Goal: Information Seeking & Learning: Learn about a topic

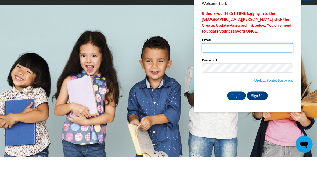
type input "[EMAIL_ADDRESS][DOMAIN_NAME]"
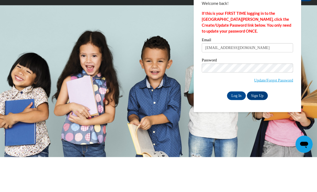
click at [237, 126] on input "Log In" at bounding box center [236, 130] width 19 height 9
click at [240, 126] on input "Log In" at bounding box center [236, 130] width 19 height 9
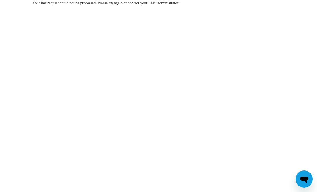
click at [198, 7] on div "Your last request could not be processed. Please try again or contact your LMS …" at bounding box center [158, 19] width 261 height 38
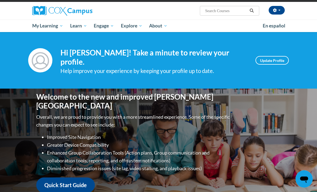
scroll to position [38, 0]
click at [0, 0] on link "My Course Progress" at bounding box center [0, 0] width 0 height 0
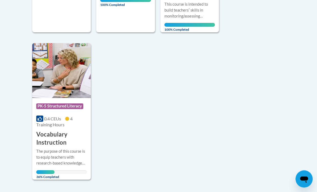
scroll to position [447, 0]
click at [69, 126] on div "Course Category: PK-5 Structured Literacy 0.4 CEUs 4 Training Hours COURSE Voca…" at bounding box center [61, 122] width 59 height 49
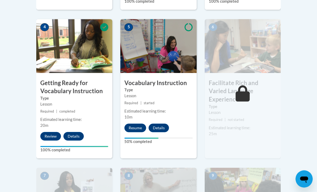
click at [141, 126] on button "Resume" at bounding box center [136, 128] width 22 height 9
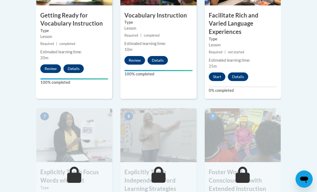
scroll to position [387, 0]
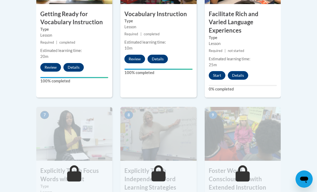
click at [219, 71] on button "Start" at bounding box center [217, 75] width 17 height 9
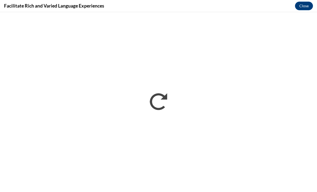
scroll to position [0, 0]
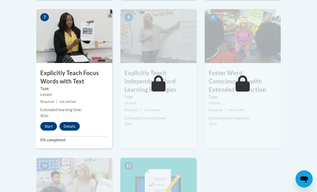
click at [49, 122] on button "Start" at bounding box center [48, 126] width 17 height 9
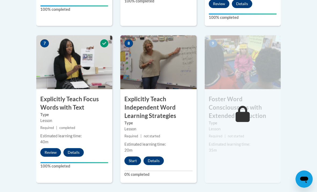
scroll to position [460, 0]
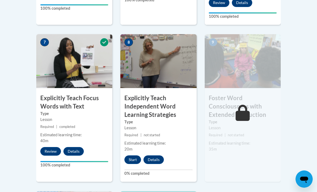
click at [136, 155] on button "Start" at bounding box center [133, 159] width 17 height 9
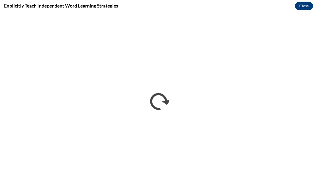
scroll to position [0, 0]
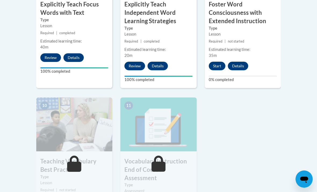
scroll to position [545, 0]
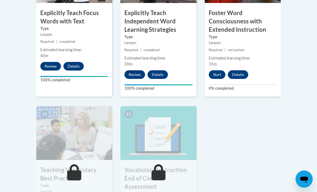
click at [219, 70] on button "Start" at bounding box center [217, 74] width 17 height 9
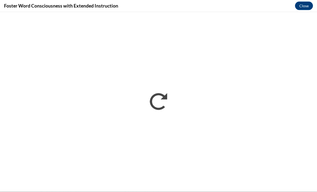
scroll to position [560, 0]
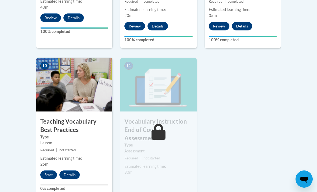
scroll to position [594, 0]
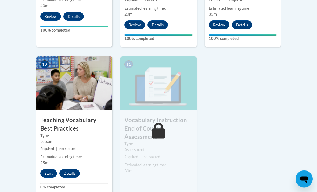
click at [50, 169] on button "Start" at bounding box center [48, 173] width 17 height 9
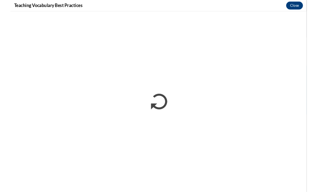
scroll to position [594, 0]
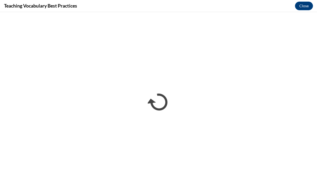
click at [308, 7] on button "Close" at bounding box center [304, 6] width 18 height 9
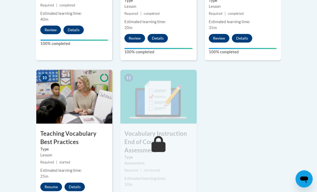
scroll to position [594, 0]
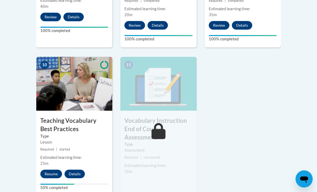
click at [48, 170] on button "Resume" at bounding box center [51, 174] width 22 height 9
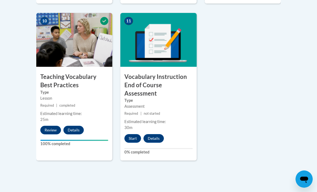
scroll to position [636, 0]
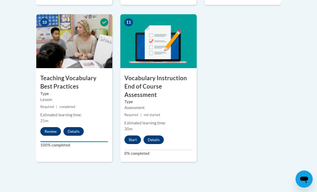
click at [136, 135] on button "Start" at bounding box center [133, 139] width 17 height 9
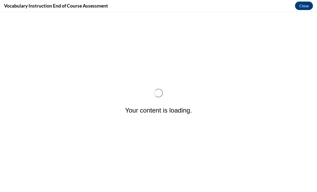
scroll to position [0, 0]
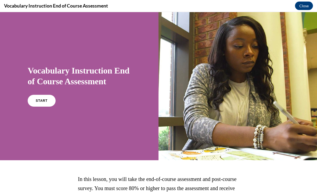
click at [45, 102] on link "START" at bounding box center [42, 100] width 28 height 12
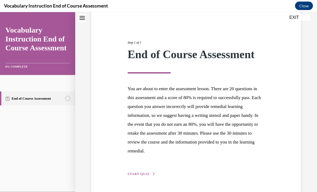
scroll to position [47, 0]
click at [147, 172] on span "START QUIZ" at bounding box center [139, 174] width 22 height 4
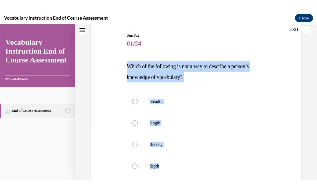
scroll to position [54, 0]
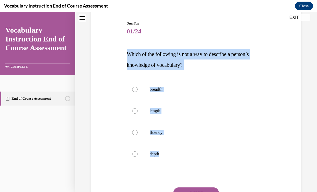
click at [244, 164] on label "depth" at bounding box center [196, 154] width 139 height 22
click at [138, 157] on input "depth" at bounding box center [134, 153] width 5 height 5
radio input "true"
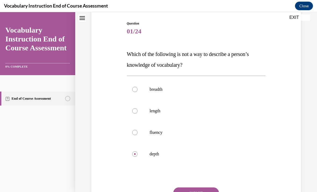
click at [216, 109] on p "length" at bounding box center [201, 110] width 103 height 5
click at [138, 109] on input "length" at bounding box center [134, 110] width 5 height 5
radio input "true"
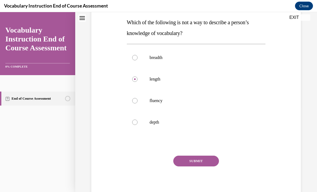
click at [214, 164] on button "SUBMIT" at bounding box center [196, 160] width 46 height 11
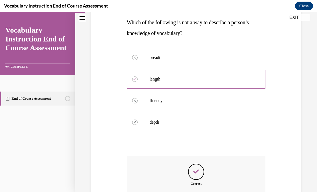
scroll to position [6, 0]
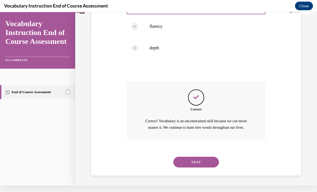
click at [215, 165] on button "NEXT" at bounding box center [196, 162] width 46 height 11
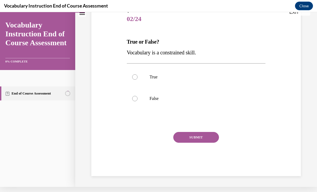
scroll to position [55, 0]
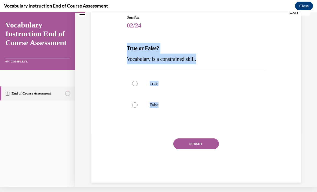
click at [173, 109] on label "False" at bounding box center [196, 105] width 139 height 22
click at [138, 108] on input "False" at bounding box center [134, 104] width 5 height 5
radio input "true"
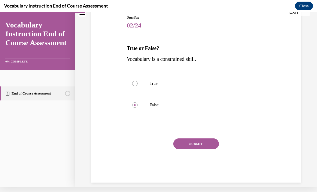
click at [207, 141] on button "SUBMIT" at bounding box center [196, 143] width 46 height 11
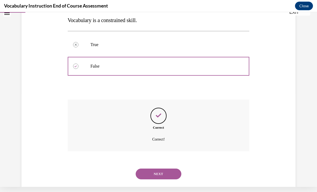
scroll to position [98, 0]
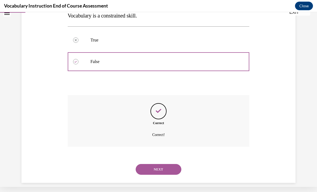
click at [175, 164] on button "NEXT" at bounding box center [159, 169] width 46 height 11
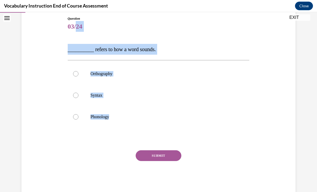
scroll to position [59, 0]
click at [129, 121] on label "Phonology" at bounding box center [159, 117] width 182 height 22
click at [79, 119] on input "Phonology" at bounding box center [75, 116] width 5 height 5
radio input "true"
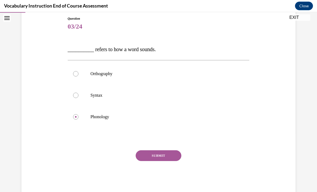
click at [151, 165] on div "SUBMIT" at bounding box center [159, 163] width 182 height 27
click at [150, 151] on button "SUBMIT" at bounding box center [159, 155] width 46 height 11
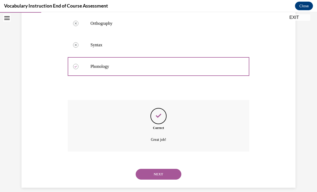
scroll to position [109, 0]
click at [151, 169] on button "NEXT" at bounding box center [159, 174] width 46 height 11
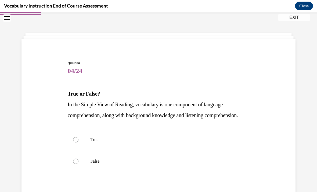
scroll to position [20, 0]
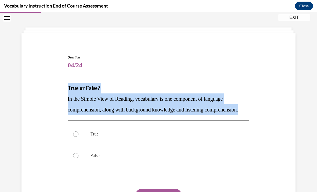
copy div "True or False? In the Simple View of Reading, vocabulary is one component of la…"
click at [77, 137] on div at bounding box center [75, 133] width 5 height 5
click at [77, 137] on input "True" at bounding box center [75, 133] width 5 height 5
radio input "true"
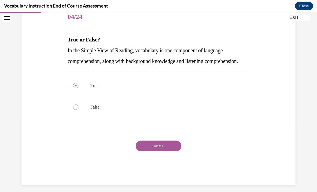
click at [175, 151] on button "SUBMIT" at bounding box center [159, 145] width 46 height 11
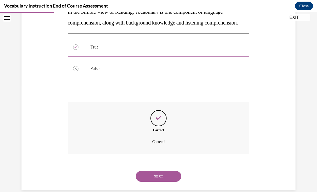
scroll to position [119, 0]
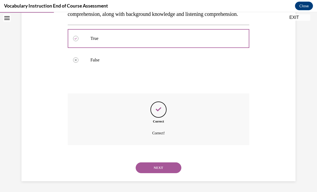
click at [173, 166] on button "NEXT" at bounding box center [159, 167] width 46 height 11
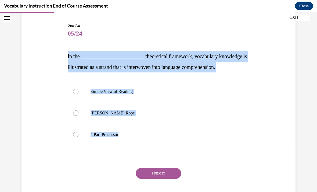
scroll to position [52, 0]
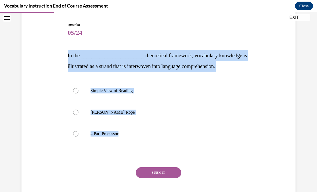
click at [260, 157] on div "Question 05/24 In the ________________________ theoretical framework, vocabular…" at bounding box center [158, 108] width 277 height 205
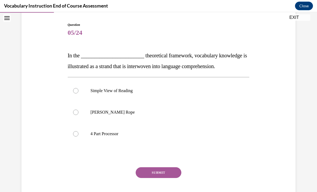
click at [74, 112] on div at bounding box center [75, 111] width 5 height 5
click at [74, 112] on input "Scarborough's Rope" at bounding box center [75, 111] width 5 height 5
radio input "true"
click at [174, 174] on button "SUBMIT" at bounding box center [159, 172] width 46 height 11
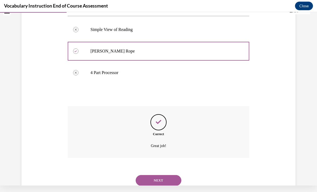
scroll to position [119, 0]
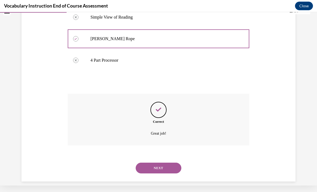
click at [179, 162] on button "NEXT" at bounding box center [159, 167] width 46 height 11
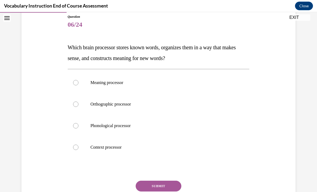
scroll to position [62, 0]
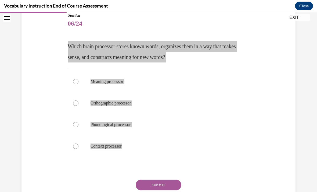
click at [141, 1] on div "Vocabulary Instruction End of Course Assessment Close" at bounding box center [158, 6] width 317 height 12
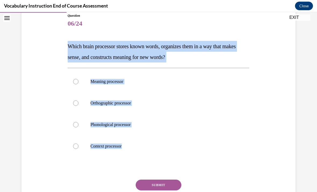
click at [74, 80] on div at bounding box center [75, 81] width 5 height 5
click at [74, 80] on input "Meaning processor" at bounding box center [75, 81] width 5 height 5
radio input "true"
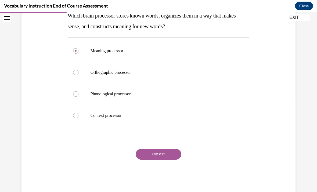
click at [172, 159] on button "SUBMIT" at bounding box center [159, 154] width 46 height 11
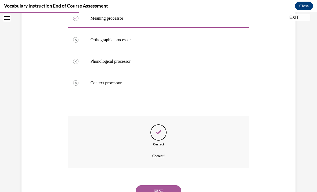
scroll to position [141, 0]
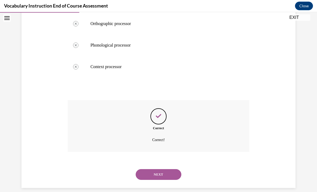
click at [174, 170] on button "NEXT" at bounding box center [159, 174] width 46 height 11
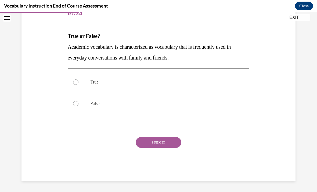
scroll to position [60, 0]
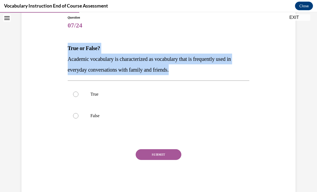
click at [76, 111] on label "False" at bounding box center [159, 116] width 182 height 22
click at [76, 113] on input "False" at bounding box center [75, 115] width 5 height 5
radio input "true"
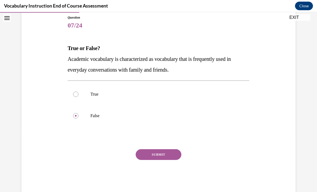
click at [175, 155] on button "SUBMIT" at bounding box center [159, 154] width 46 height 11
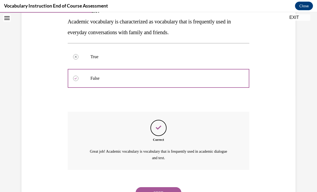
scroll to position [115, 0]
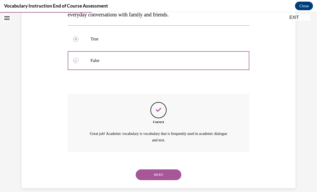
click at [174, 169] on button "NEXT" at bounding box center [159, 174] width 46 height 11
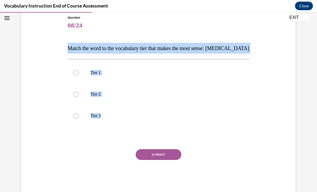
click at [72, 117] on label "Tier 3" at bounding box center [159, 116] width 182 height 22
click at [73, 117] on input "Tier 3" at bounding box center [75, 115] width 5 height 5
radio input "true"
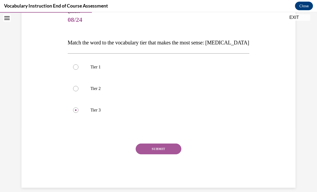
click at [155, 143] on button "SUBMIT" at bounding box center [159, 148] width 46 height 11
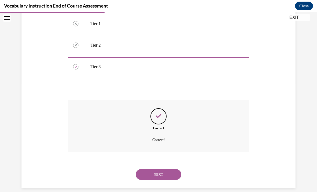
click at [152, 169] on button "NEXT" at bounding box center [159, 174] width 46 height 11
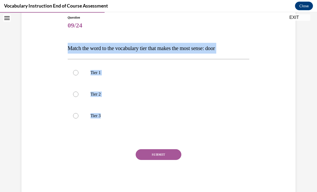
click at [49, 100] on div "Question 09/24 Match the word to the vocabulary tier that makes the most sense:…" at bounding box center [158, 96] width 277 height 194
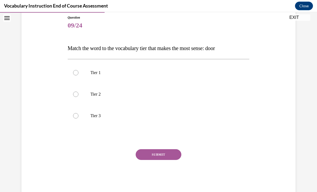
click at [74, 73] on div at bounding box center [75, 72] width 5 height 5
click at [74, 73] on input "Tier 1" at bounding box center [75, 72] width 5 height 5
radio input "true"
click at [177, 156] on button "SUBMIT" at bounding box center [159, 154] width 46 height 11
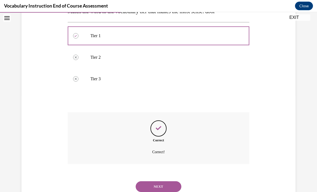
scroll to position [109, 0]
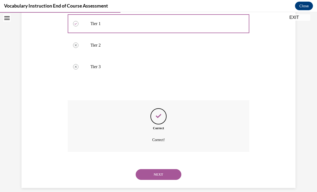
click at [177, 169] on button "NEXT" at bounding box center [159, 174] width 46 height 11
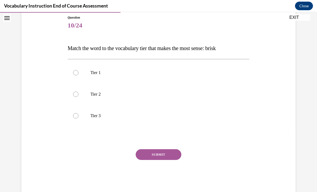
click at [72, 51] on span "Match the word to the vocabulary tier that makes the most sense: brisk" at bounding box center [142, 48] width 148 height 6
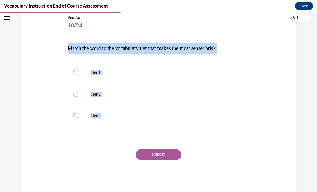
copy div "Match the word to the vocabulary tier that makes the most sense: brisk Tier 1 T…"
click at [213, 151] on div "SUBMIT" at bounding box center [159, 162] width 182 height 27
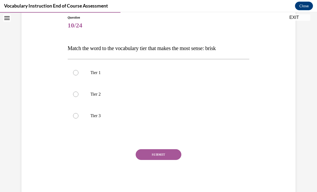
click at [77, 95] on div at bounding box center [75, 93] width 5 height 5
click at [77, 95] on input "Tier 2" at bounding box center [75, 93] width 5 height 5
radio input "true"
click at [181, 153] on button "SUBMIT" at bounding box center [159, 154] width 46 height 11
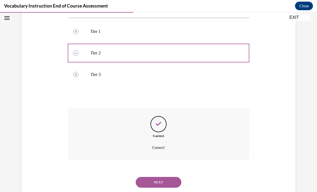
scroll to position [109, 0]
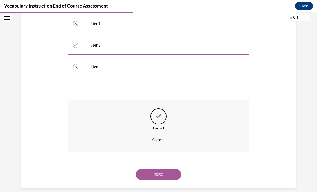
click at [175, 169] on button "NEXT" at bounding box center [159, 174] width 46 height 11
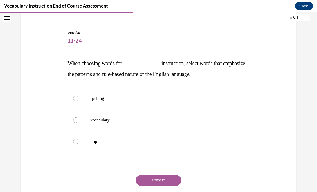
scroll to position [46, 0]
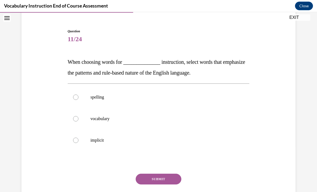
click at [79, 62] on span "When choosing words for ______________ instruction, select words that emphasize…" at bounding box center [157, 67] width 178 height 17
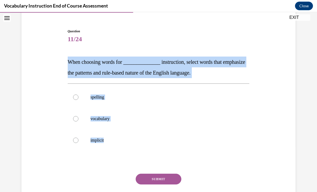
copy div "When choosing words for ______________ instruction, select words that emphasize…"
click at [44, 105] on div "Question 11/24 When choosing words for ______________ instruction, select words…" at bounding box center [158, 115] width 277 height 205
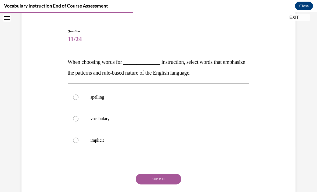
click at [95, 99] on p "spelling" at bounding box center [164, 96] width 146 height 5
click at [79, 99] on input "spelling" at bounding box center [75, 96] width 5 height 5
radio input "true"
click at [153, 178] on button "SUBMIT" at bounding box center [159, 178] width 46 height 11
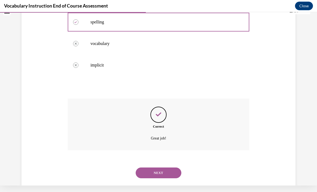
scroll to position [119, 0]
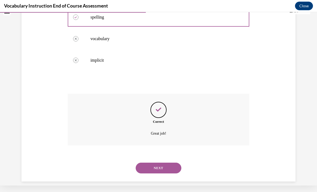
click at [174, 165] on button "NEXT" at bounding box center [159, 167] width 46 height 11
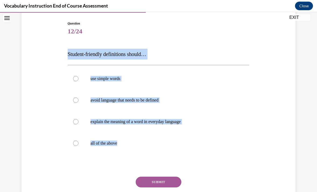
scroll to position [54, 0]
click at [242, 152] on label "all of the above" at bounding box center [159, 143] width 182 height 22
click at [79, 146] on input "all of the above" at bounding box center [75, 142] width 5 height 5
radio input "true"
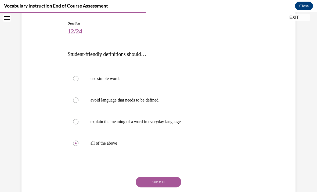
click at [177, 180] on button "SUBMIT" at bounding box center [159, 181] width 46 height 11
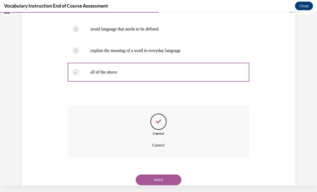
scroll to position [130, 0]
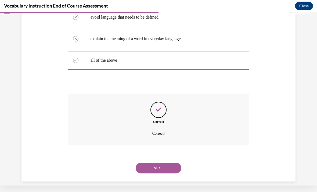
click at [175, 162] on button "NEXT" at bounding box center [159, 167] width 46 height 11
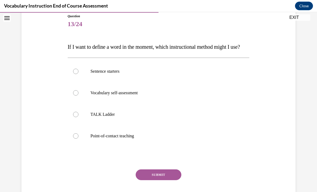
scroll to position [61, 0]
click at [69, 47] on span "If I want to define a word in the moment, which instructional method might I us…" at bounding box center [154, 47] width 172 height 6
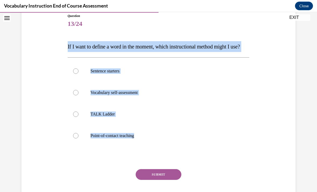
copy div "If I want to define a word in the moment, which instructional method might I us…"
click at [247, 162] on div "Question 13/24 If I want to define a word in the moment, which instructional me…" at bounding box center [159, 113] width 182 height 200
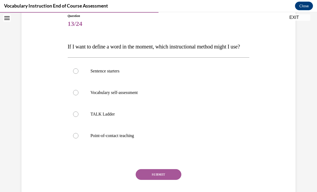
click at [77, 143] on label "Point-of-contact teaching" at bounding box center [159, 136] width 182 height 22
click at [77, 138] on input "Point-of-contact teaching" at bounding box center [75, 135] width 5 height 5
radio input "true"
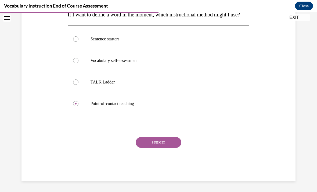
click at [177, 148] on button "SUBMIT" at bounding box center [159, 142] width 46 height 11
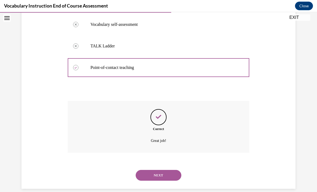
scroll to position [141, 0]
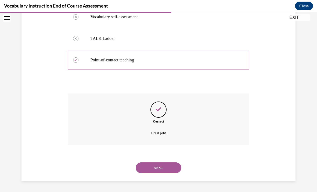
click at [175, 166] on button "NEXT" at bounding box center [159, 167] width 46 height 11
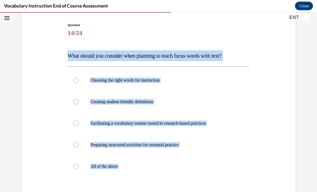
scroll to position [52, 0]
click at [249, 171] on label "All of the above" at bounding box center [159, 166] width 182 height 22
click at [79, 169] on input "All of the above" at bounding box center [75, 166] width 5 height 5
radio input "true"
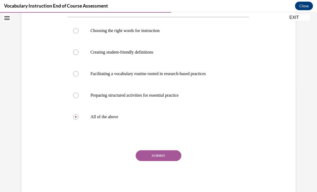
click at [176, 154] on button "SUBMIT" at bounding box center [159, 155] width 46 height 11
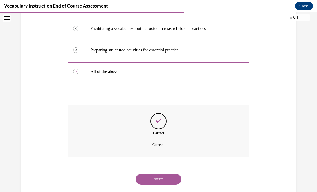
scroll to position [152, 0]
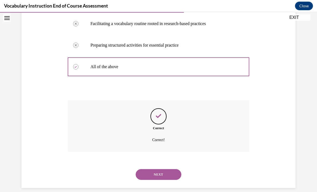
click at [177, 169] on button "NEXT" at bounding box center [159, 174] width 46 height 11
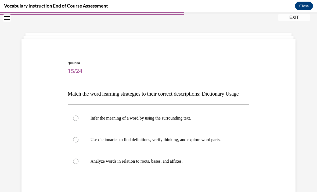
scroll to position [19, 0]
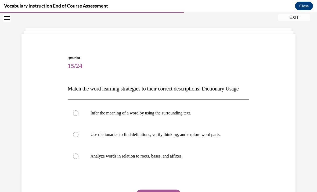
click at [69, 89] on span "Match the word learning strategies to their correct descriptions: Dictionary Us…" at bounding box center [153, 89] width 171 height 6
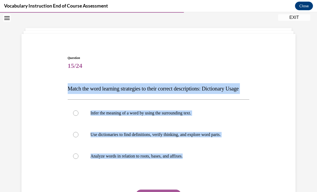
copy div "Match the word learning strategies to their correct descriptions: Dictionary Us…"
click at [272, 139] on div "Question 15/24 Match the word learning strategies to their correct descriptions…" at bounding box center [158, 136] width 277 height 194
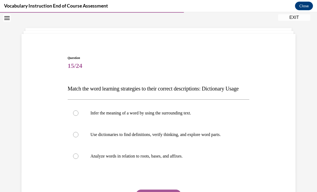
click at [76, 116] on div at bounding box center [75, 112] width 5 height 5
click at [76, 116] on input "Infer the meaning of a word by using the surrounding text." at bounding box center [75, 112] width 5 height 5
radio input "true"
click at [76, 137] on div at bounding box center [75, 134] width 5 height 5
click at [76, 137] on input "Use dictionaries to find definitions, verify thinking, and explore word parts." at bounding box center [75, 134] width 5 height 5
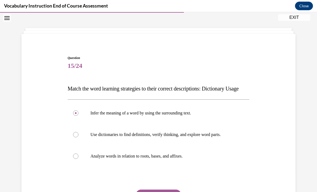
radio input "true"
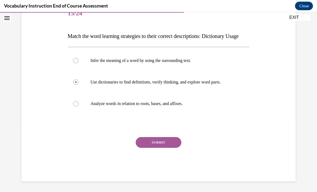
click at [175, 147] on button "SUBMIT" at bounding box center [159, 142] width 46 height 11
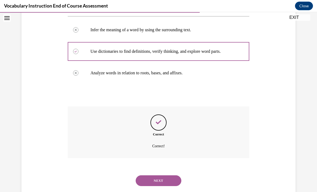
scroll to position [119, 0]
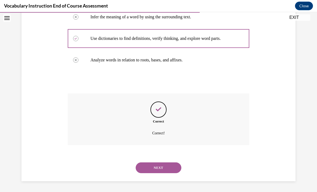
click at [174, 168] on button "NEXT" at bounding box center [159, 167] width 46 height 11
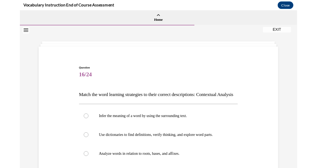
scroll to position [28, 0]
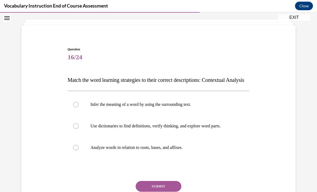
click at [69, 77] on span "Match the word learning strategies to their correct descriptions: Contextual An…" at bounding box center [156, 80] width 177 height 6
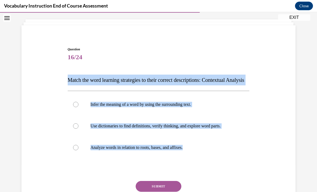
copy div "Match the word learning strategies to their correct descriptions: Contextual An…"
click at [261, 158] on div "Question 16/24 Match the word learning strategies to their correct descriptions…" at bounding box center [158, 128] width 277 height 194
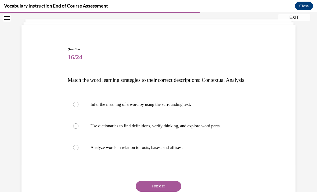
click at [77, 112] on label "Infer the meaning of a word by using the surrounding text." at bounding box center [159, 105] width 182 height 22
click at [77, 107] on input "Infer the meaning of a word by using the surrounding text." at bounding box center [75, 104] width 5 height 5
radio input "true"
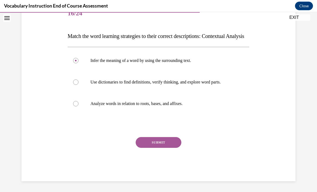
click at [171, 148] on button "SUBMIT" at bounding box center [159, 142] width 46 height 11
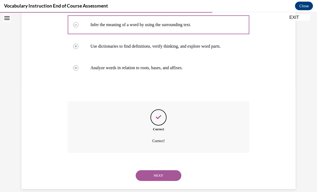
scroll to position [119, 0]
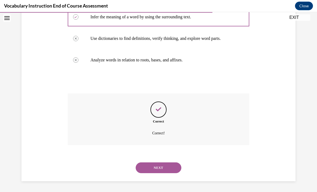
click at [175, 171] on button "NEXT" at bounding box center [159, 167] width 46 height 11
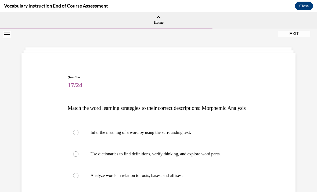
scroll to position [24, 0]
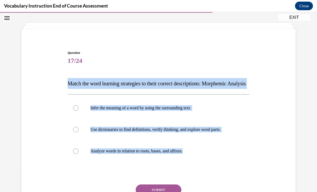
click at [48, 128] on div "Question 17/24 Match the word learning strategies to their correct descriptions…" at bounding box center [158, 131] width 277 height 194
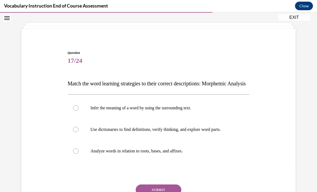
click at [79, 161] on label "Analyze words in relation to roots, bases, and affixes." at bounding box center [159, 151] width 182 height 22
click at [79, 154] on input "Analyze words in relation to roots, bases, and affixes." at bounding box center [75, 150] width 5 height 5
radio input "true"
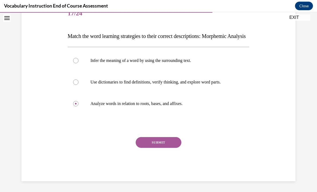
click at [157, 148] on button "SUBMIT" at bounding box center [159, 142] width 46 height 11
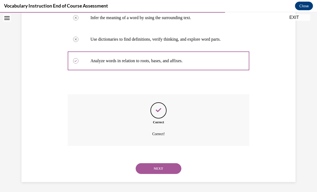
scroll to position [119, 0]
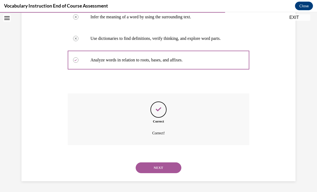
click at [150, 170] on button "NEXT" at bounding box center [159, 167] width 46 height 11
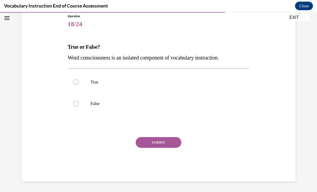
scroll to position [55, 0]
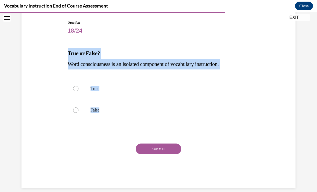
click at [233, 115] on label "False" at bounding box center [159, 110] width 182 height 22
click at [79, 113] on input "False" at bounding box center [75, 109] width 5 height 5
radio input "true"
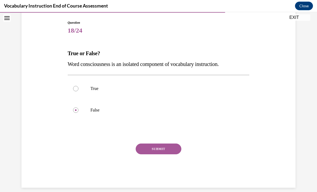
click at [180, 151] on button "SUBMIT" at bounding box center [159, 148] width 46 height 11
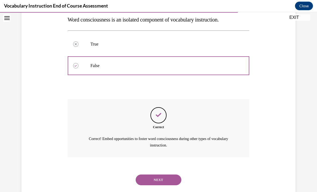
scroll to position [104, 0]
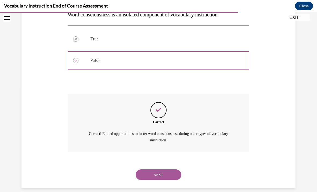
click at [174, 169] on button "NEXT" at bounding box center [159, 174] width 46 height 11
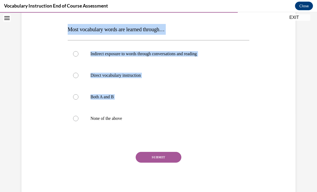
scroll to position [85, 0]
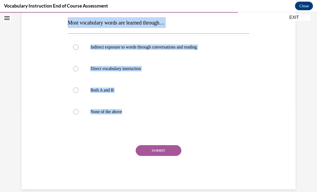
click at [147, 108] on label "None of the above" at bounding box center [159, 112] width 182 height 22
click at [79, 109] on input "None of the above" at bounding box center [75, 111] width 5 height 5
radio input "true"
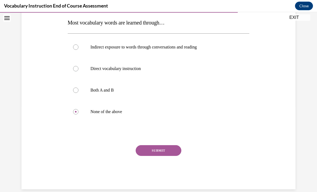
click at [130, 84] on label "Both A and B" at bounding box center [159, 90] width 182 height 22
click at [79, 87] on input "Both A and B" at bounding box center [75, 89] width 5 height 5
radio input "true"
click at [178, 147] on button "SUBMIT" at bounding box center [159, 150] width 46 height 11
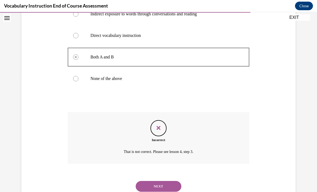
scroll to position [130, 0]
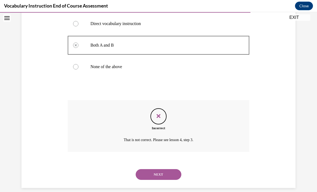
click at [177, 169] on button "NEXT" at bounding box center [159, 174] width 46 height 11
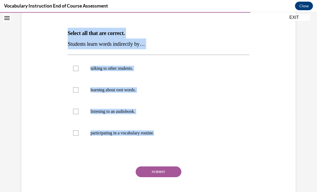
scroll to position [75, 0]
click at [242, 155] on div at bounding box center [159, 155] width 182 height 6
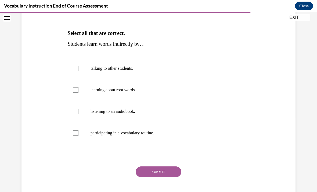
click at [75, 68] on div at bounding box center [75, 68] width 5 height 5
click at [75, 68] on input "talking to other students." at bounding box center [75, 68] width 5 height 5
checkbox input "true"
click at [72, 112] on label "listening to an audiobook." at bounding box center [159, 112] width 182 height 22
click at [73, 112] on input "listening to an audiobook." at bounding box center [75, 111] width 5 height 5
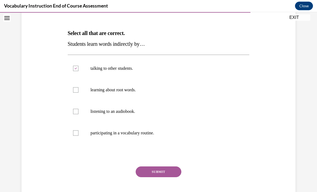
checkbox input "true"
click at [175, 172] on button "SUBMIT" at bounding box center [159, 171] width 46 height 11
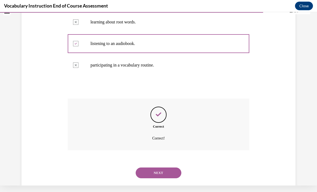
scroll to position [141, 0]
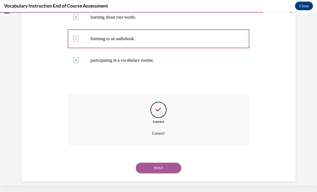
click at [175, 162] on button "NEXT" at bounding box center [159, 167] width 46 height 11
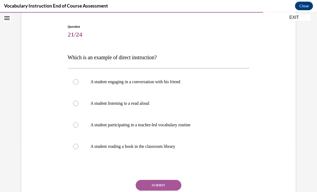
scroll to position [51, 0]
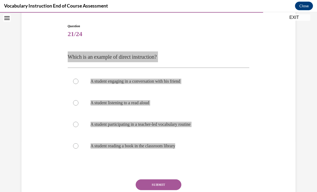
click at [118, 1] on div "Vocabulary Instruction End of Course Assessment Close" at bounding box center [158, 6] width 317 height 12
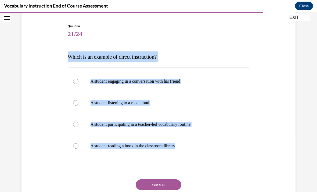
click at [193, 127] on label "A student participating in a teacher-led vocabulary routine" at bounding box center [159, 124] width 182 height 22
click at [79, 127] on input "A student participating in a teacher-led vocabulary routine" at bounding box center [75, 124] width 5 height 5
radio input "true"
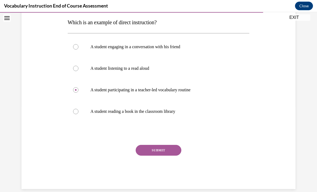
click at [173, 152] on button "SUBMIT" at bounding box center [159, 150] width 46 height 11
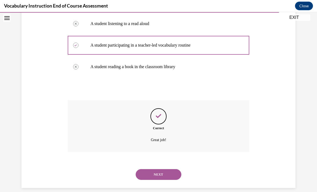
click at [172, 169] on button "NEXT" at bounding box center [159, 174] width 46 height 11
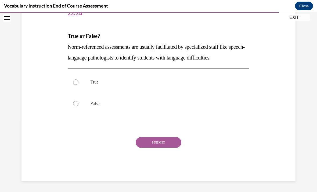
scroll to position [60, 0]
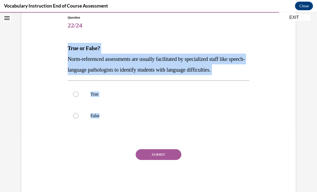
click at [44, 113] on div "Question 22/24 True or False? Norm-referenced assessments are usually facilitat…" at bounding box center [158, 96] width 277 height 194
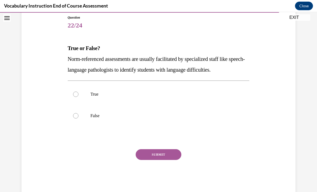
click at [76, 94] on div at bounding box center [75, 93] width 5 height 5
click at [76, 94] on input "True" at bounding box center [75, 93] width 5 height 5
radio input "true"
click at [175, 154] on button "SUBMIT" at bounding box center [159, 154] width 46 height 11
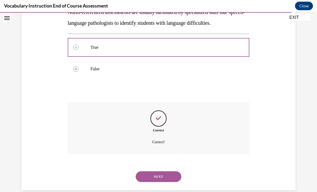
scroll to position [109, 0]
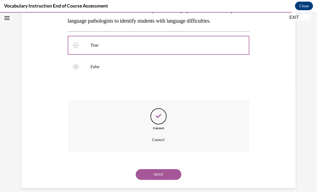
click at [175, 169] on button "NEXT" at bounding box center [159, 174] width 46 height 11
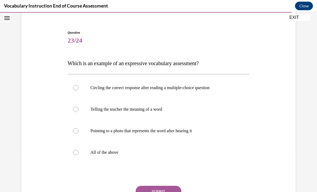
scroll to position [46, 0]
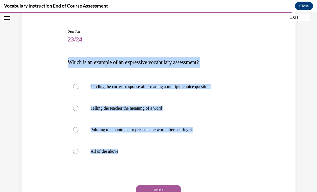
click at [238, 161] on label "All of the above" at bounding box center [159, 151] width 182 height 22
click at [79, 154] on input "All of the above" at bounding box center [75, 150] width 5 height 5
radio input "true"
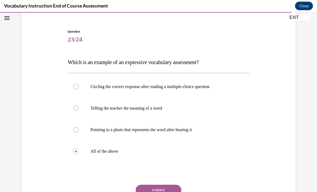
click at [185, 109] on p "Telling the teacher the meaning of a word" at bounding box center [164, 107] width 146 height 5
click at [79, 109] on input "Telling the teacher the meaning of a word" at bounding box center [75, 107] width 5 height 5
radio input "true"
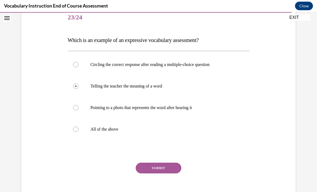
scroll to position [68, 0]
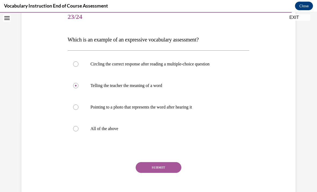
click at [175, 169] on button "SUBMIT" at bounding box center [159, 167] width 46 height 11
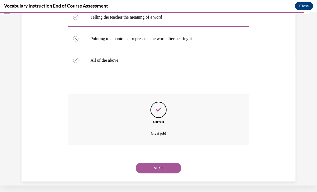
click at [174, 162] on button "NEXT" at bounding box center [159, 167] width 46 height 11
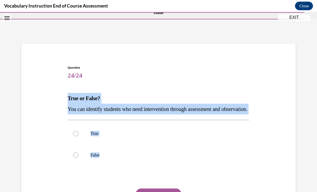
scroll to position [35, 0]
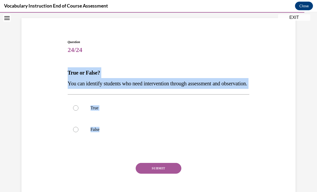
click at [62, 135] on div "Question 24/24 True or False? You can identify students who need intervention t…" at bounding box center [158, 114] width 277 height 183
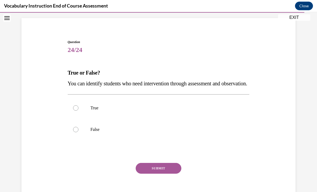
click at [83, 113] on label "True" at bounding box center [159, 108] width 182 height 22
click at [79, 111] on input "True" at bounding box center [75, 107] width 5 height 5
radio input "true"
click at [176, 173] on button "SUBMIT" at bounding box center [159, 168] width 46 height 11
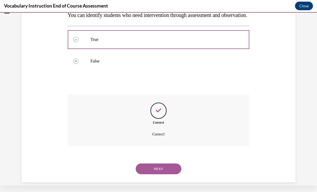
scroll to position [109, 0]
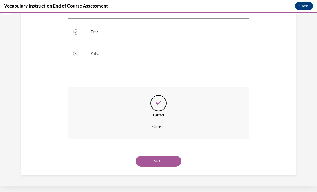
click at [172, 164] on button "NEXT" at bounding box center [159, 161] width 46 height 11
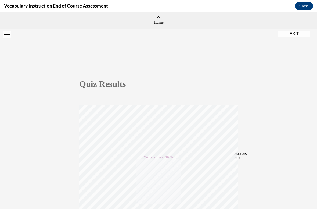
scroll to position [0, 0]
click at [299, 32] on button "EXIT" at bounding box center [294, 34] width 32 height 6
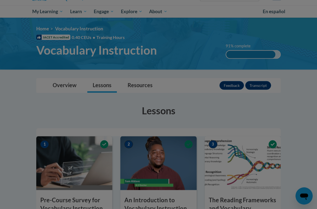
scroll to position [53, 0]
